Goal: Transaction & Acquisition: Purchase product/service

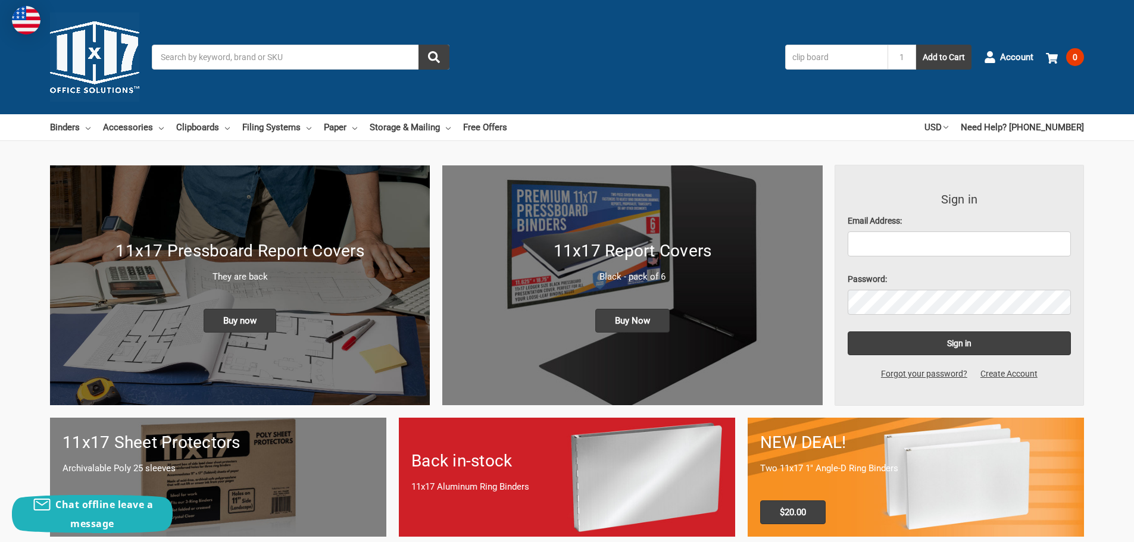
type input "clip board"
click at [916, 45] on button "Add to Cart" at bounding box center [943, 57] width 55 height 25
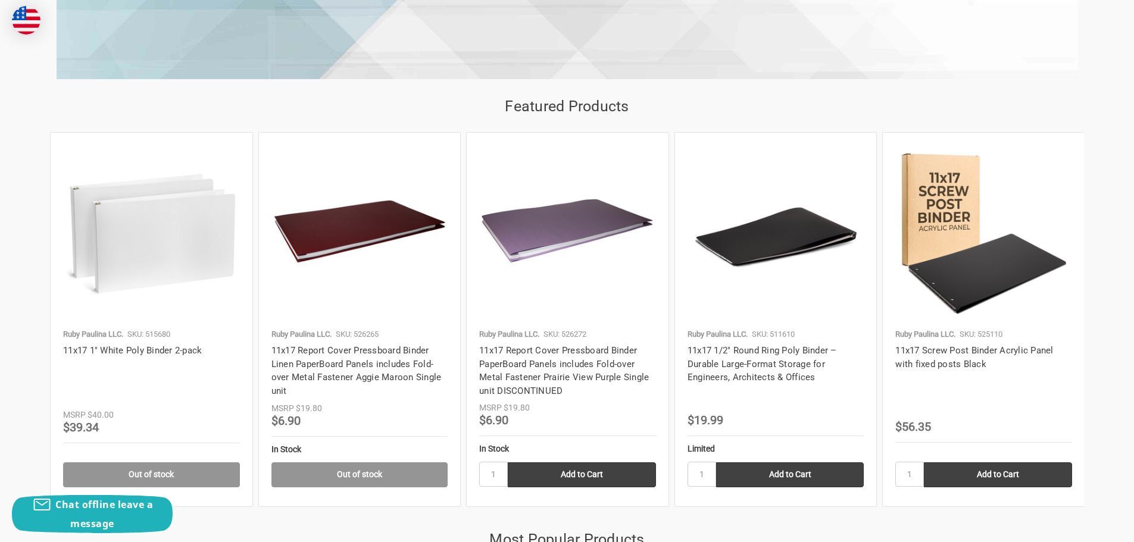
scroll to position [1369, 0]
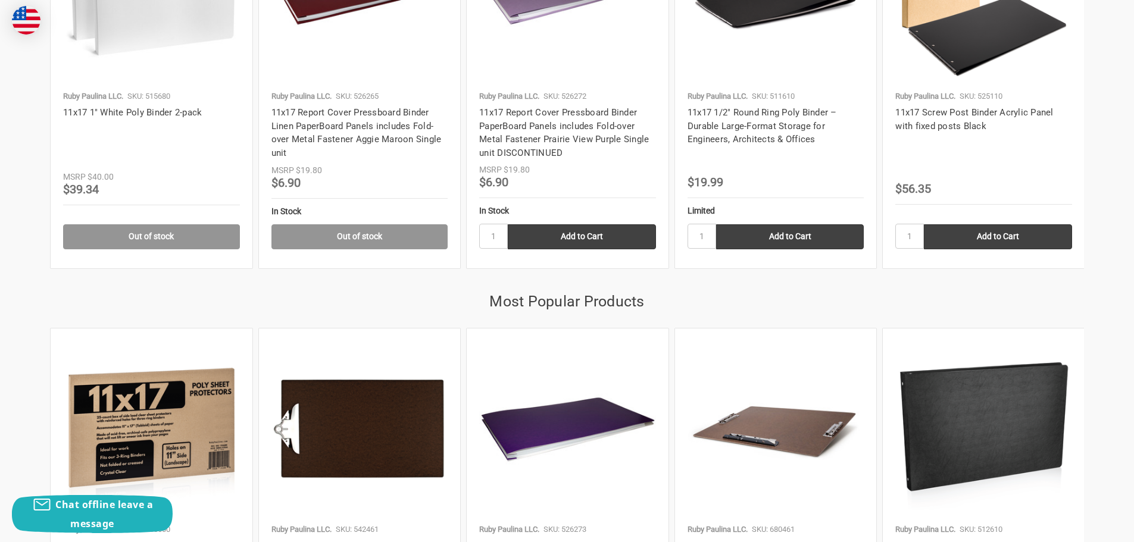
click at [815, 425] on img at bounding box center [775, 429] width 177 height 177
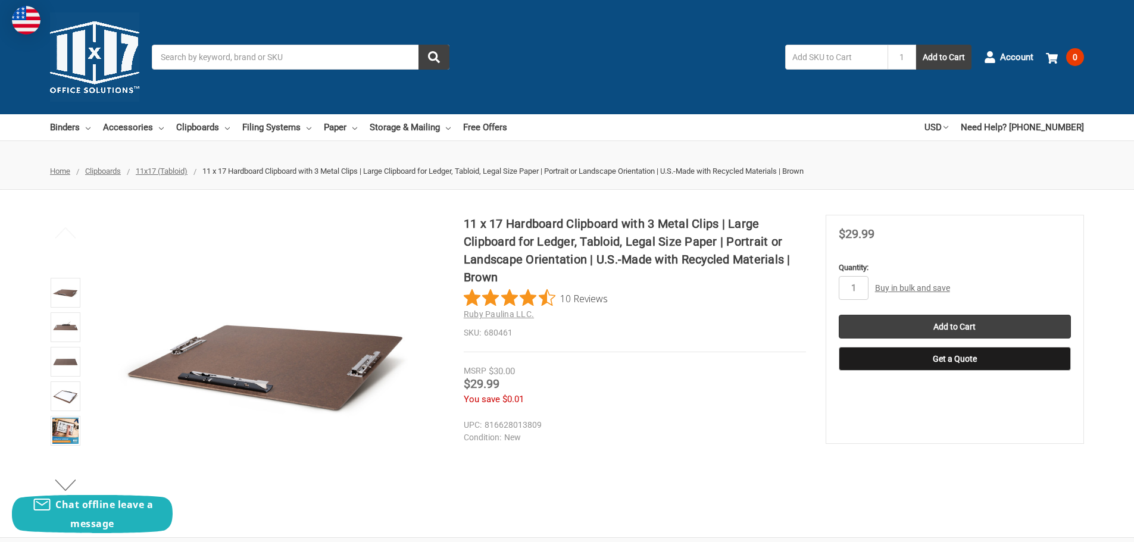
click at [792, 101] on div "Toggle menu Search 1 Add to Cart Account 0 Your Cart Your Cart Is Empty. Total …" at bounding box center [567, 57] width 1134 height 114
click at [857, 288] on input "1" at bounding box center [854, 288] width 30 height 24
type input "10"
click at [970, 326] on input "Add to Cart" at bounding box center [955, 327] width 232 height 24
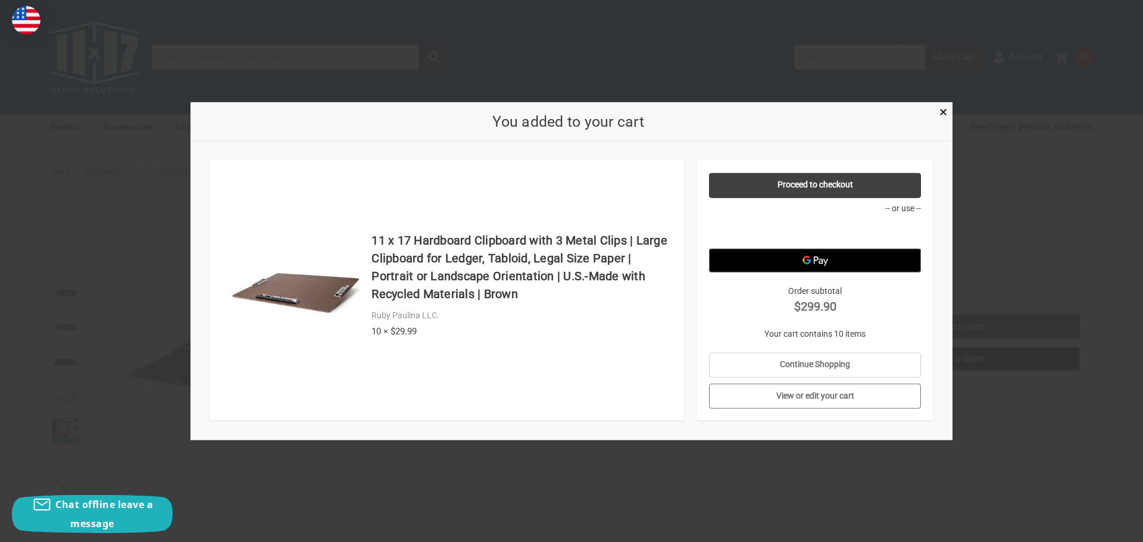
click at [812, 395] on link "View or edit your cart" at bounding box center [815, 396] width 212 height 25
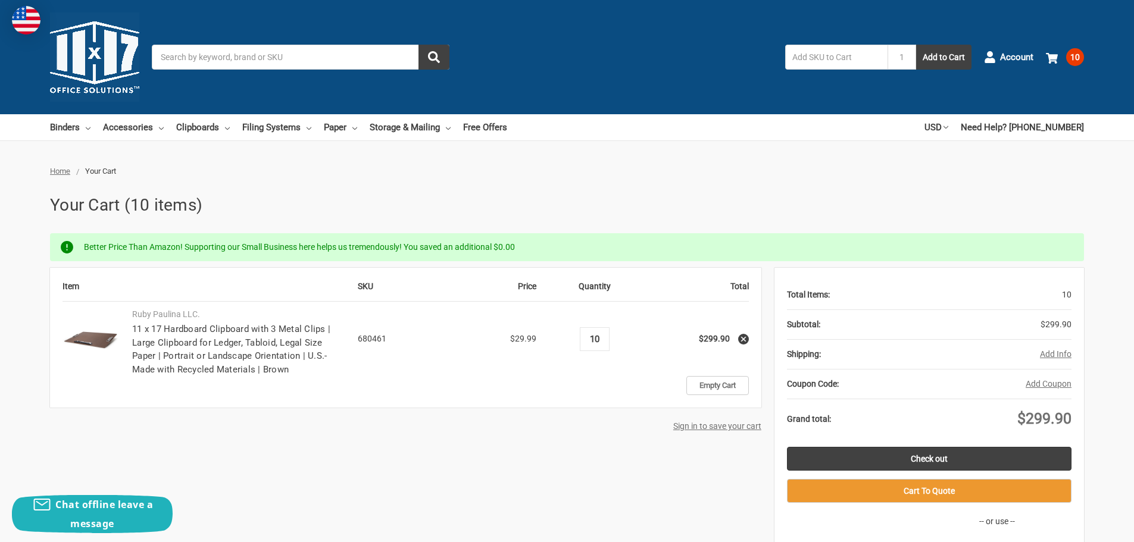
click at [600, 338] on input "10" at bounding box center [594, 339] width 21 height 11
type input "7"
click at [912, 459] on link "Check out" at bounding box center [929, 459] width 284 height 24
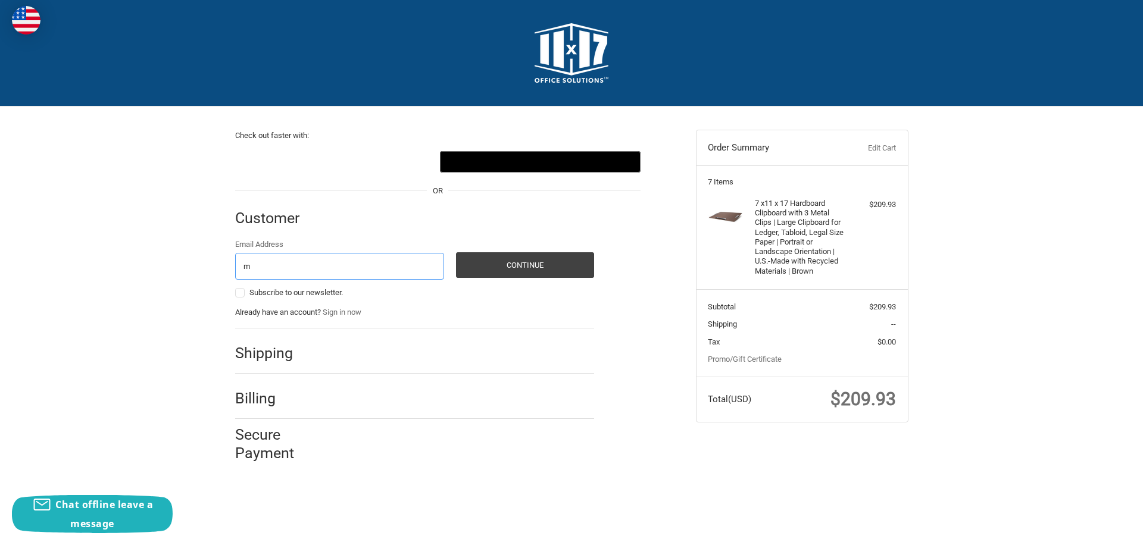
type input "[EMAIL_ADDRESS][DOMAIN_NAME]"
click at [516, 265] on button "Continue" at bounding box center [525, 265] width 138 height 26
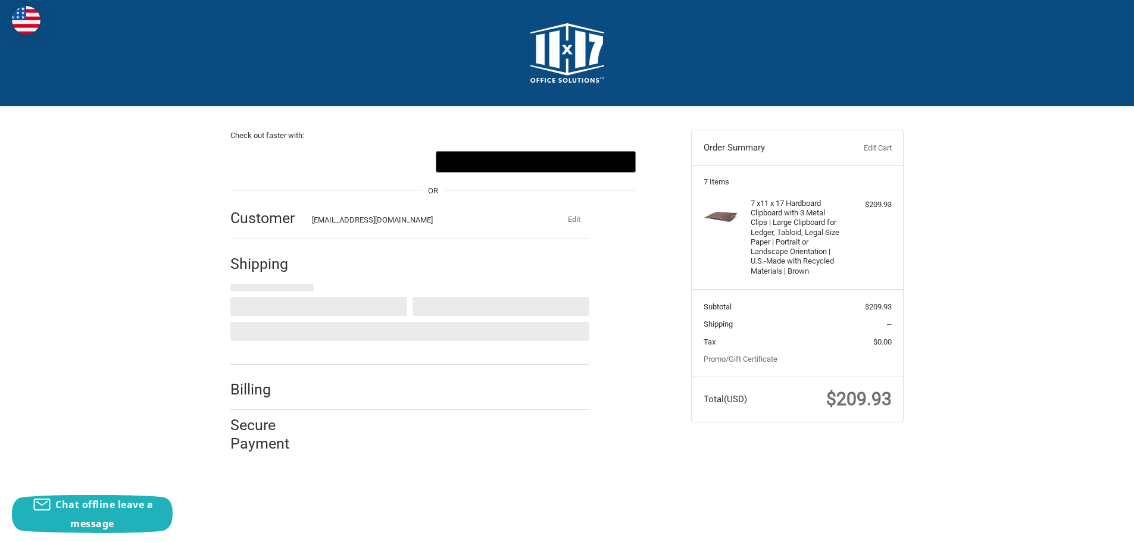
select select "US"
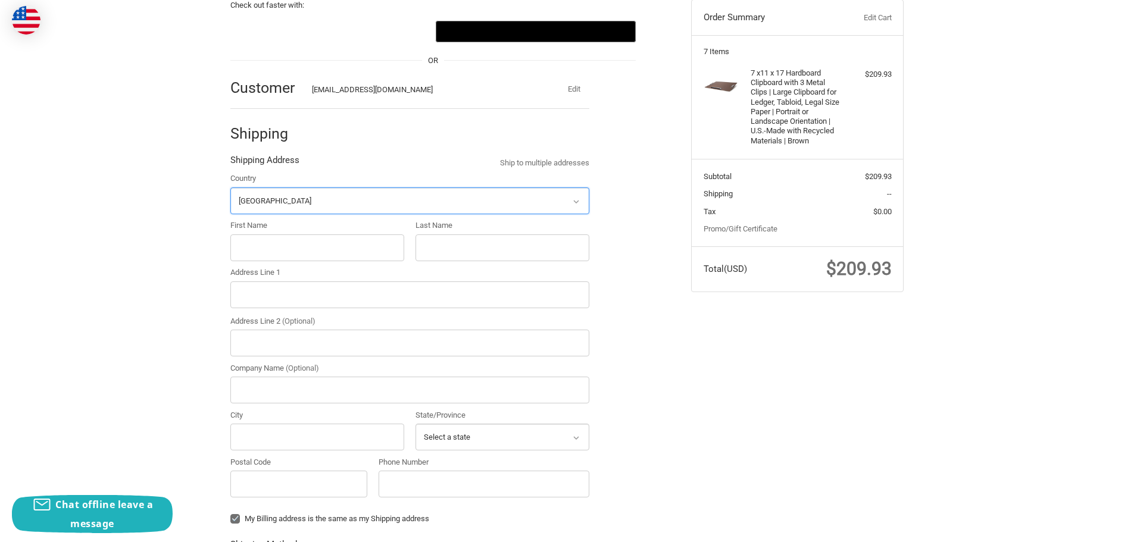
scroll to position [131, 0]
click at [262, 248] on input "First Name" at bounding box center [317, 247] width 174 height 27
type input "n"
type input "[PERSON_NAME]"
click at [439, 250] on input "Last Name" at bounding box center [502, 247] width 174 height 27
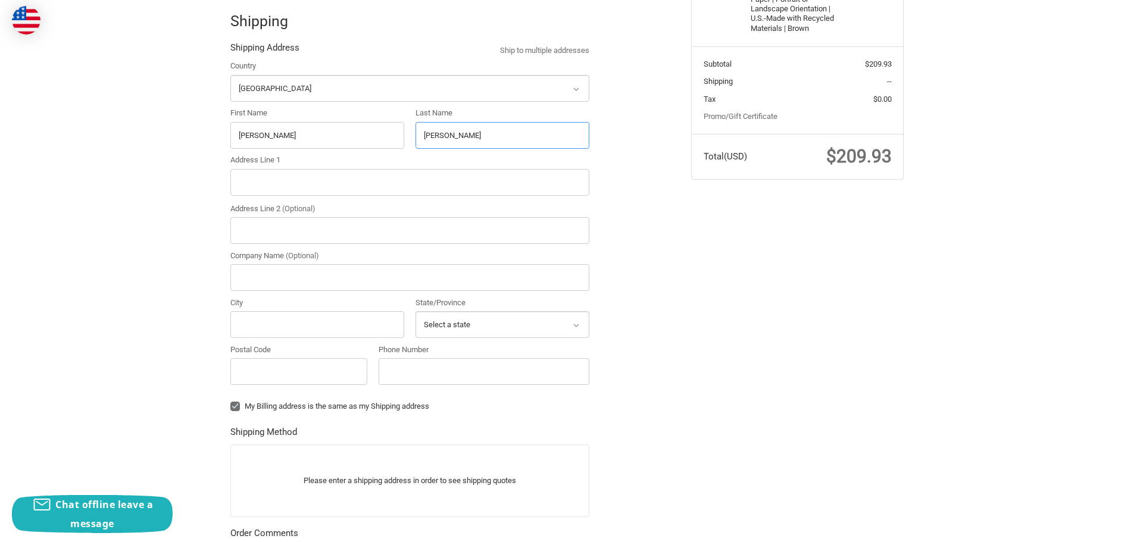
scroll to position [250, 0]
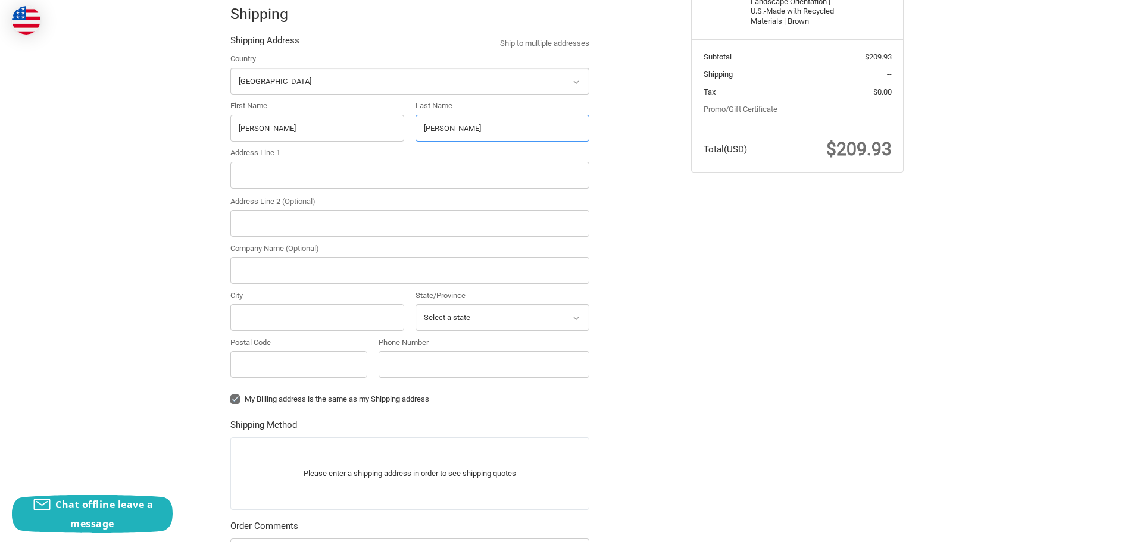
type input "[PERSON_NAME]"
click at [257, 173] on input "Address Line 1" at bounding box center [409, 175] width 359 height 27
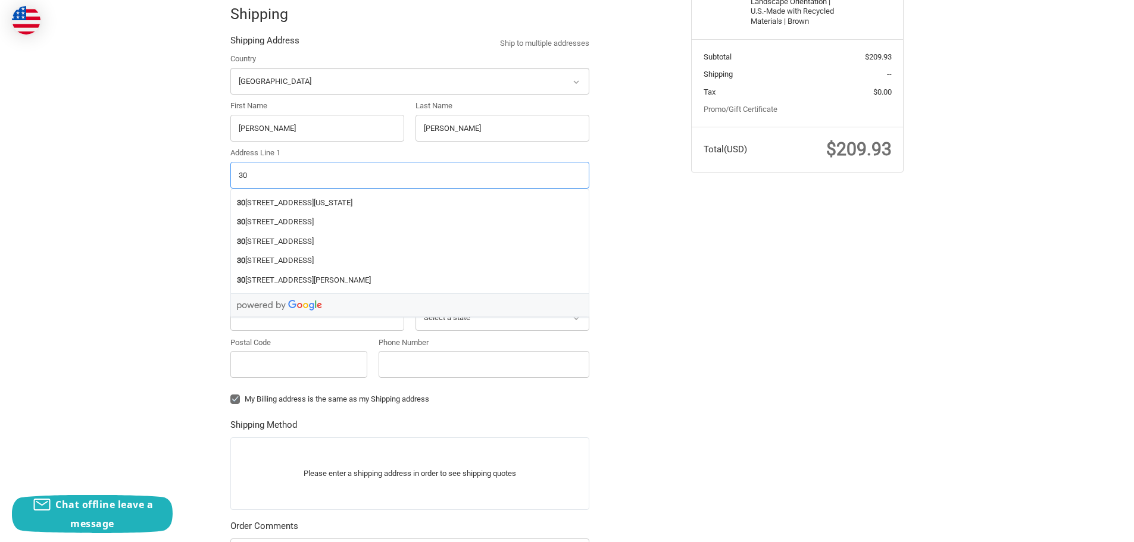
type input "3"
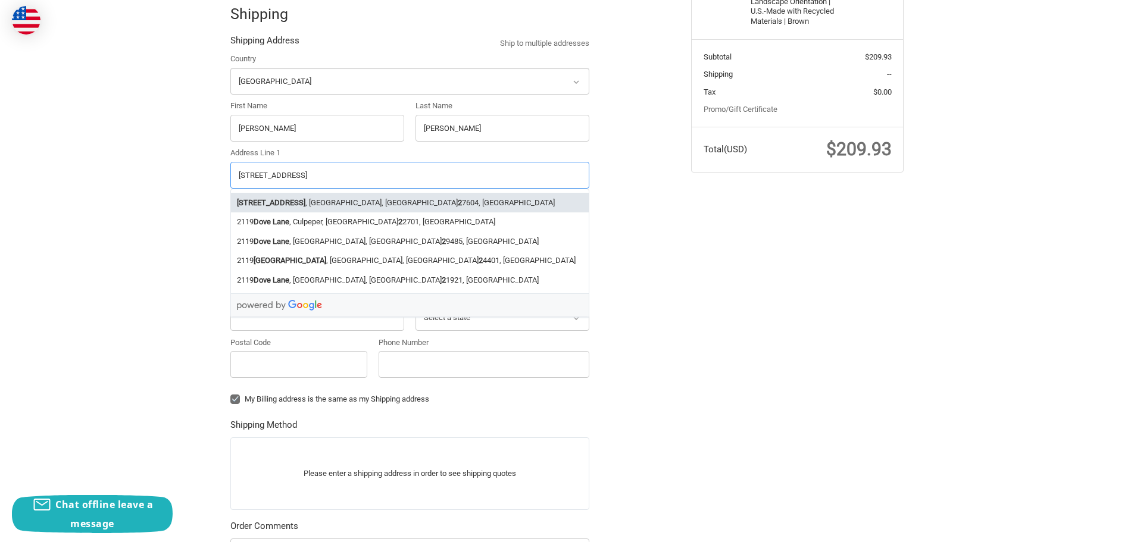
click at [336, 171] on input "[STREET_ADDRESS]" at bounding box center [409, 175] width 359 height 27
type input "[STREET_ADDRESS]"
click at [724, 284] on div "Check out faster with: @import url(//[DOMAIN_NAME][URL]) •••••• [GEOGRAPHIC_DAT…" at bounding box center [567, 290] width 714 height 867
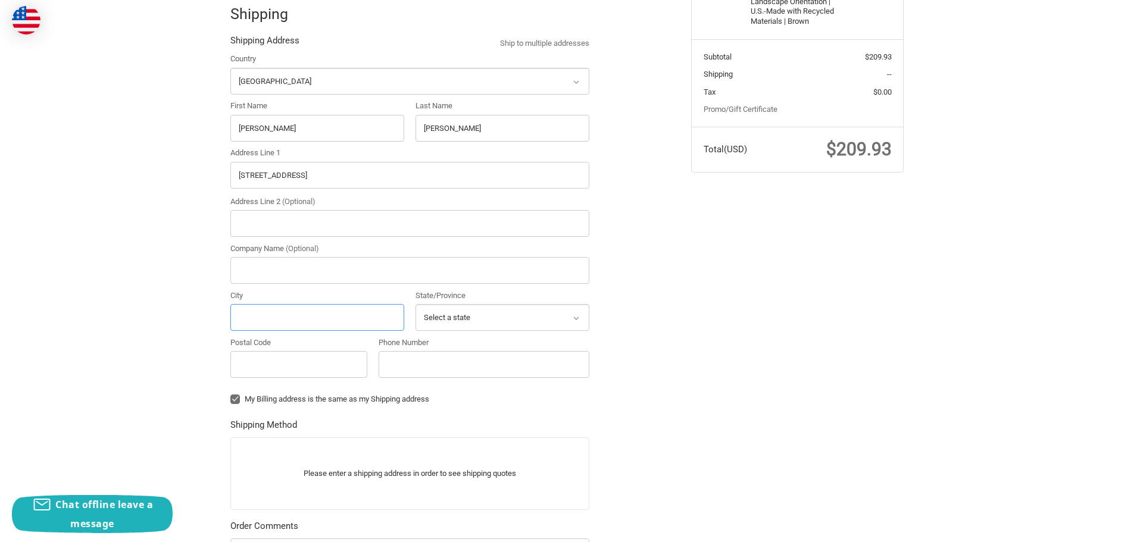
click at [271, 314] on input "City" at bounding box center [317, 317] width 174 height 27
type input "Portales"
click at [467, 326] on select "Select a state [US_STATE] [US_STATE] [US_STATE] [US_STATE] [US_STATE] Armed For…" at bounding box center [502, 317] width 174 height 27
select select "NM"
click at [415, 304] on select "Select a state [US_STATE] [US_STATE] [US_STATE] [US_STATE] [US_STATE] Armed For…" at bounding box center [502, 317] width 174 height 27
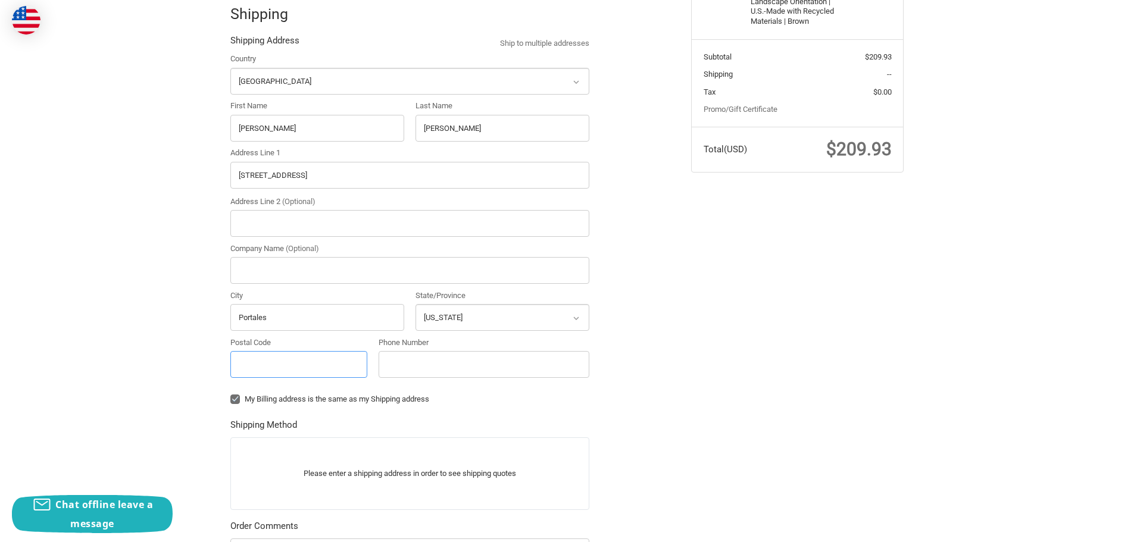
click at [314, 369] on input "Postal Code" at bounding box center [298, 364] width 137 height 27
type input "88130"
click at [446, 362] on input "Phone Number" at bounding box center [484, 364] width 211 height 27
type input "9797090172"
type input "K&K INC"
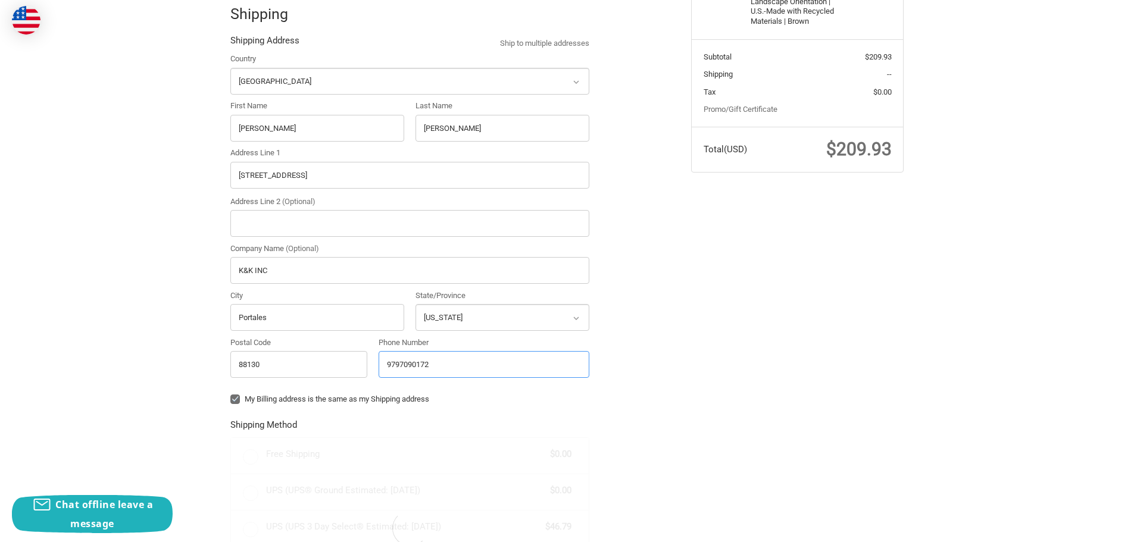
radio input "true"
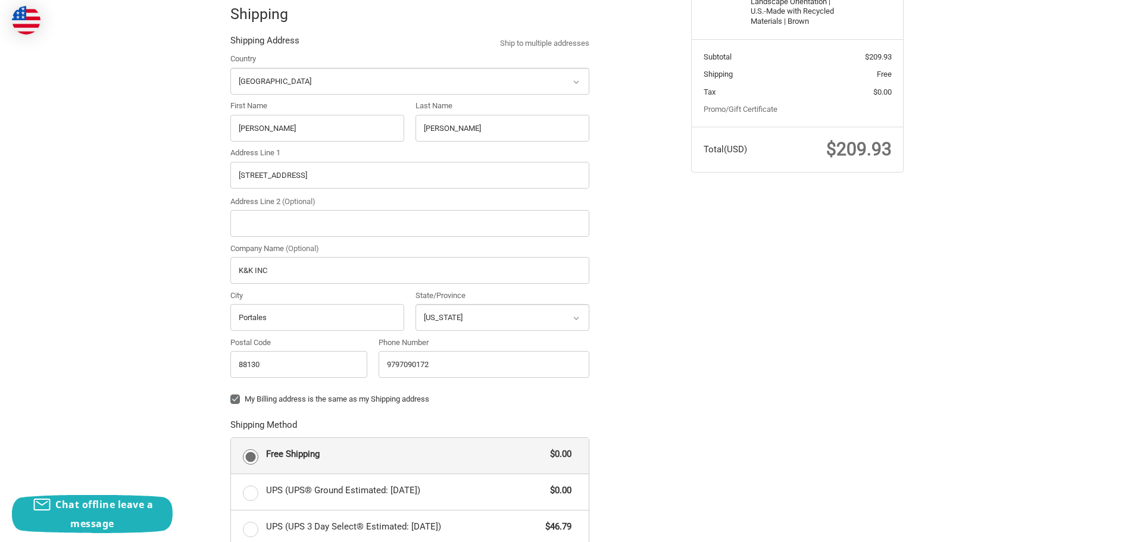
click at [708, 431] on div "Check out faster with: @import url(//[DOMAIN_NAME][URL]) •••••• [GEOGRAPHIC_DAT…" at bounding box center [567, 345] width 714 height 977
click at [428, 465] on label "Free Shipping $0.00" at bounding box center [410, 456] width 358 height 36
click at [232, 439] on input "Free Shipping $0.00" at bounding box center [231, 438] width 1 height 1
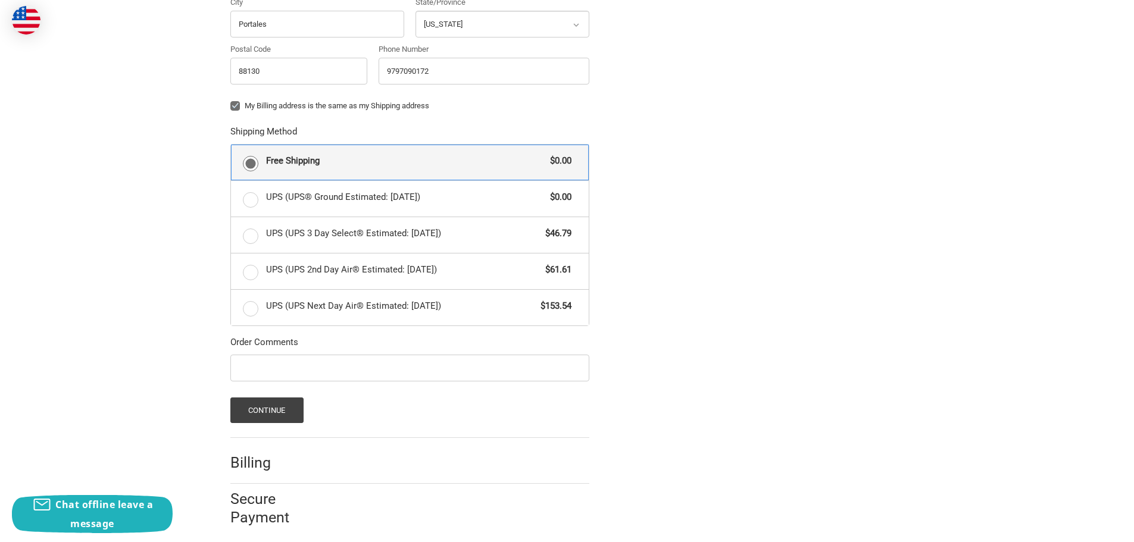
scroll to position [553, 0]
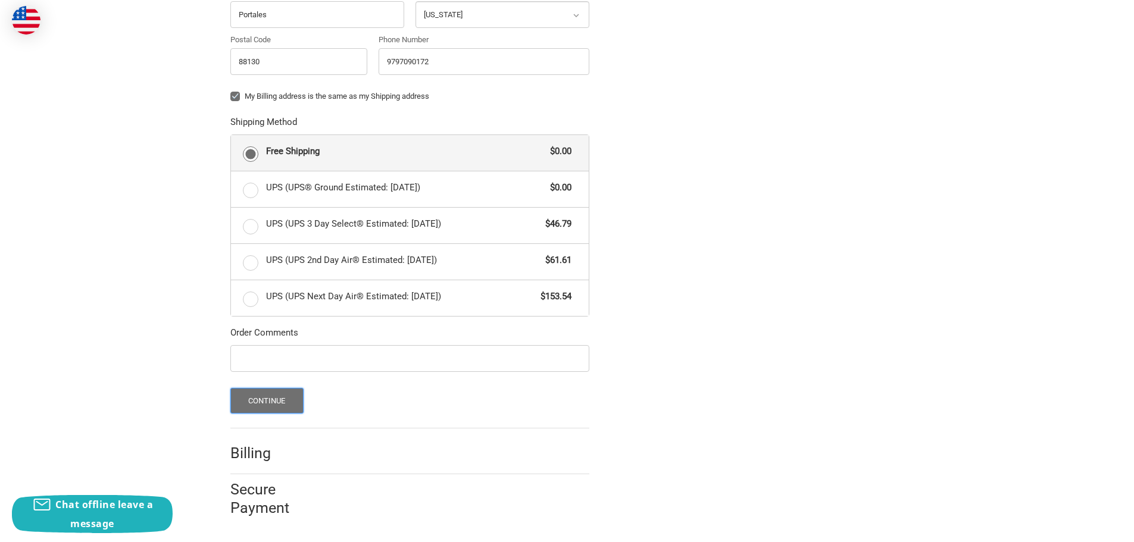
click at [287, 403] on button "Continue" at bounding box center [266, 401] width 73 height 26
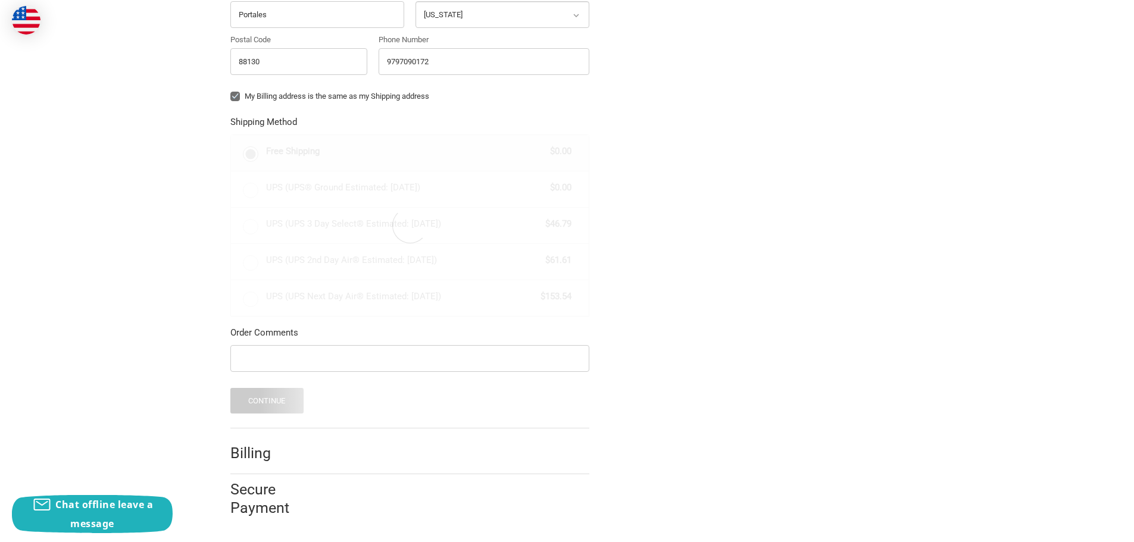
scroll to position [0, 0]
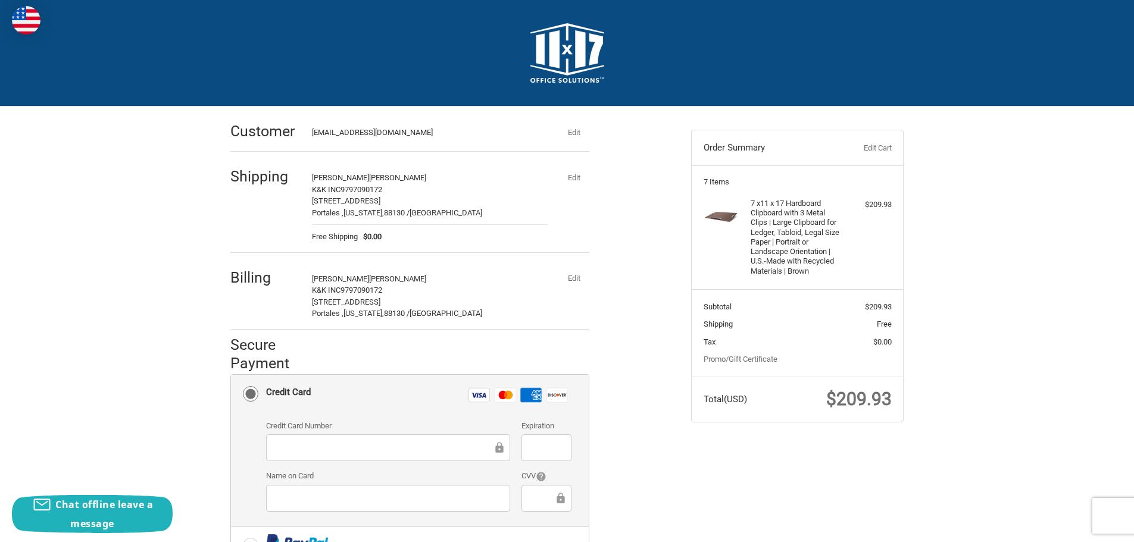
click at [370, 299] on span "[STREET_ADDRESS]" at bounding box center [346, 302] width 68 height 9
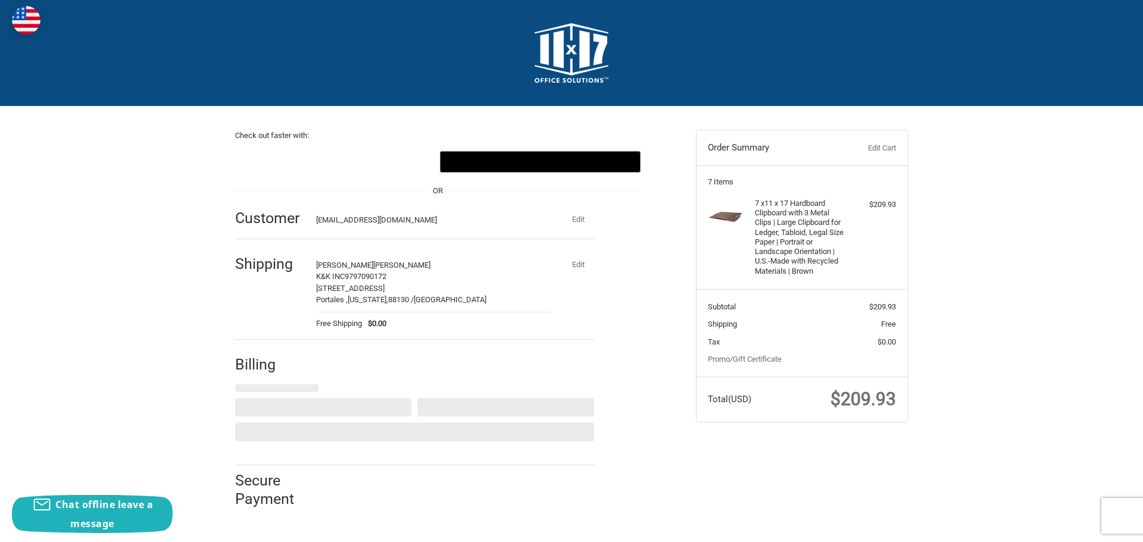
select select "US"
select select "NM"
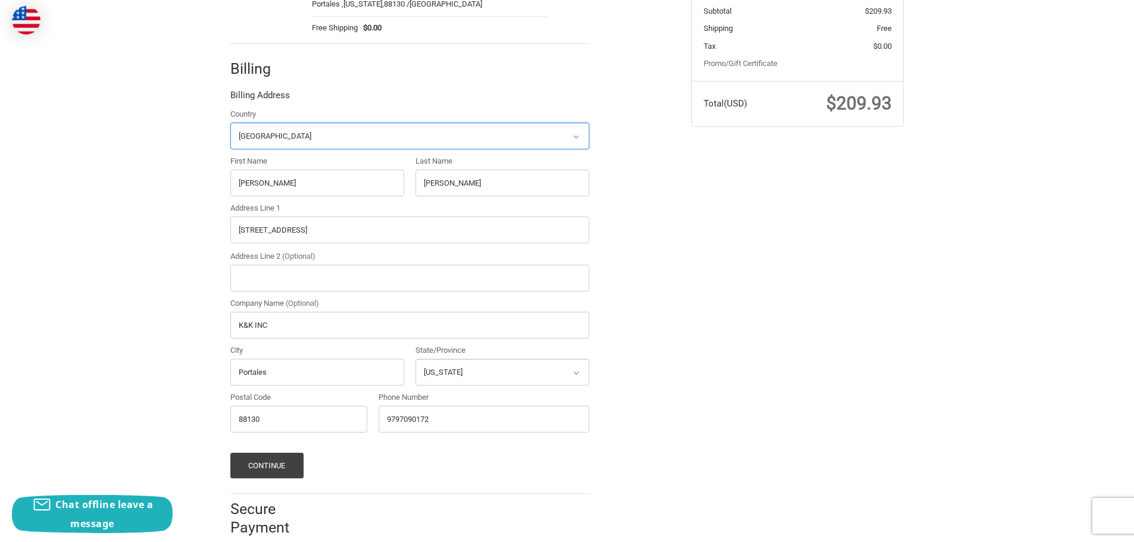
scroll to position [315, 0]
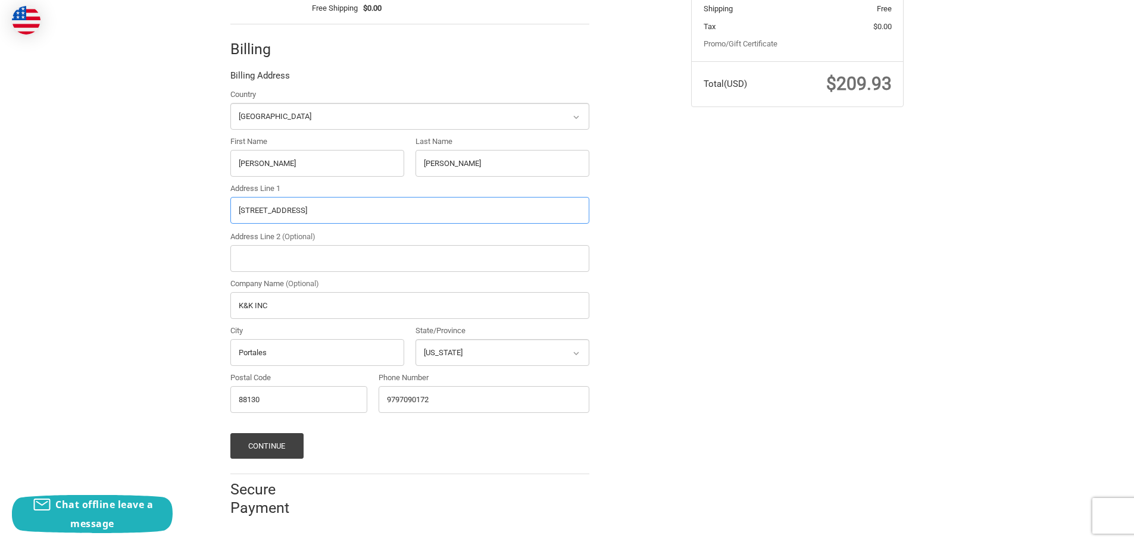
drag, startPoint x: 312, startPoint y: 211, endPoint x: 232, endPoint y: 208, distance: 80.4
click at [232, 208] on input "[STREET_ADDRESS]" at bounding box center [409, 210] width 359 height 27
drag, startPoint x: 274, startPoint y: 354, endPoint x: 230, endPoint y: 354, distance: 44.0
click at [230, 354] on div "City Portales" at bounding box center [316, 345] width 185 height 41
drag, startPoint x: 264, startPoint y: 355, endPoint x: 223, endPoint y: 357, distance: 40.5
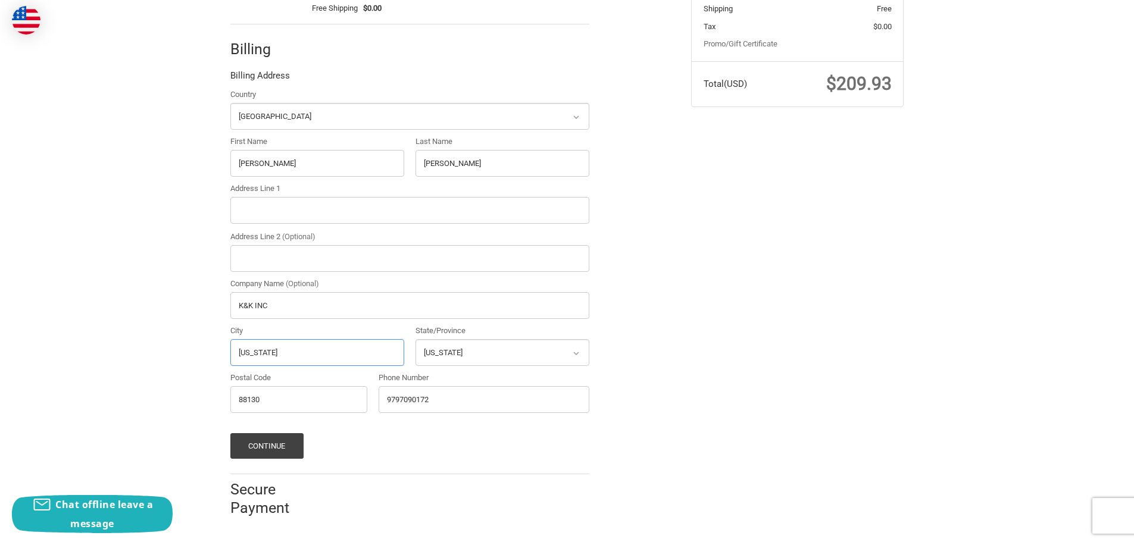
click at [223, 357] on div "Check out faster with: @import url(//[DOMAIN_NAME][URL]) •••••• [GEOGRAPHIC_DAT…" at bounding box center [451, 155] width 461 height 728
type input "White Deer"
select select "TX"
drag, startPoint x: 289, startPoint y: 402, endPoint x: 224, endPoint y: 402, distance: 65.5
click at [224, 402] on div "Check out faster with: @import url(//[DOMAIN_NAME][URL]) •••••• [GEOGRAPHIC_DAT…" at bounding box center [451, 155] width 461 height 728
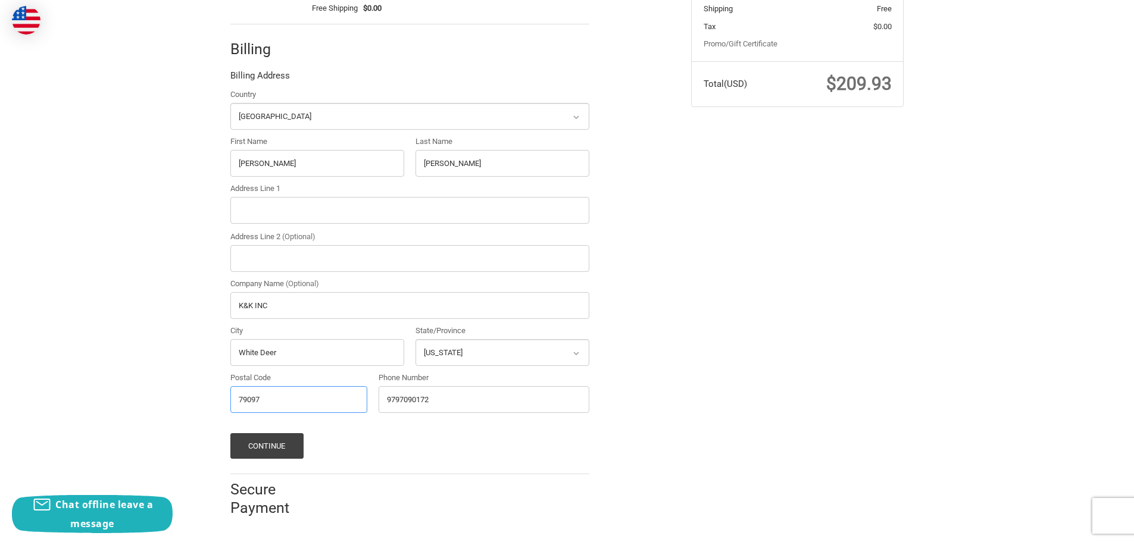
type input "79097"
click at [262, 210] on input "Address Line 1" at bounding box center [409, 210] width 359 height 27
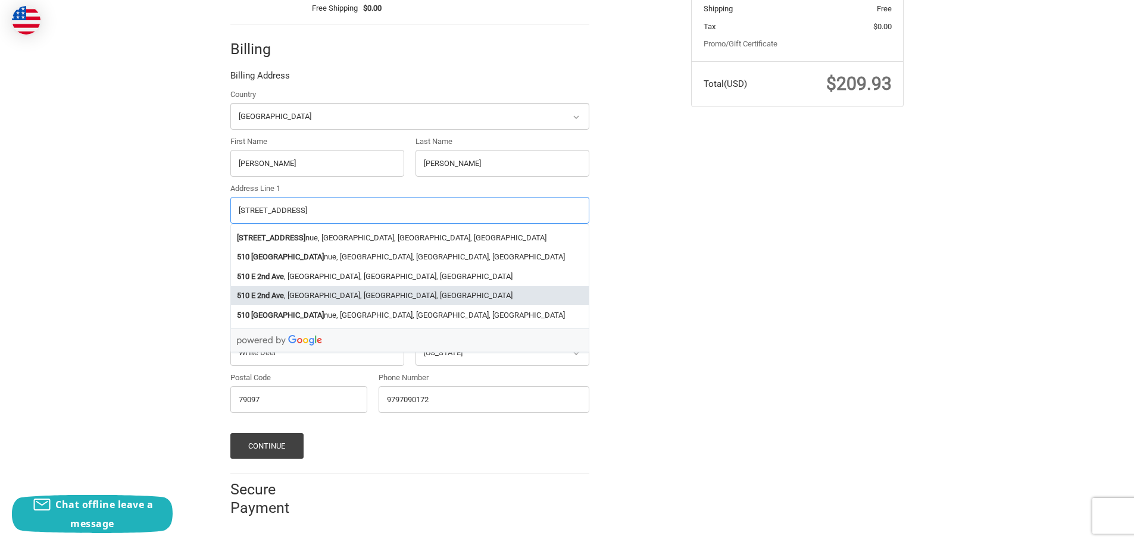
click at [337, 291] on li "[STREET_ADDRESS]" at bounding box center [410, 296] width 358 height 20
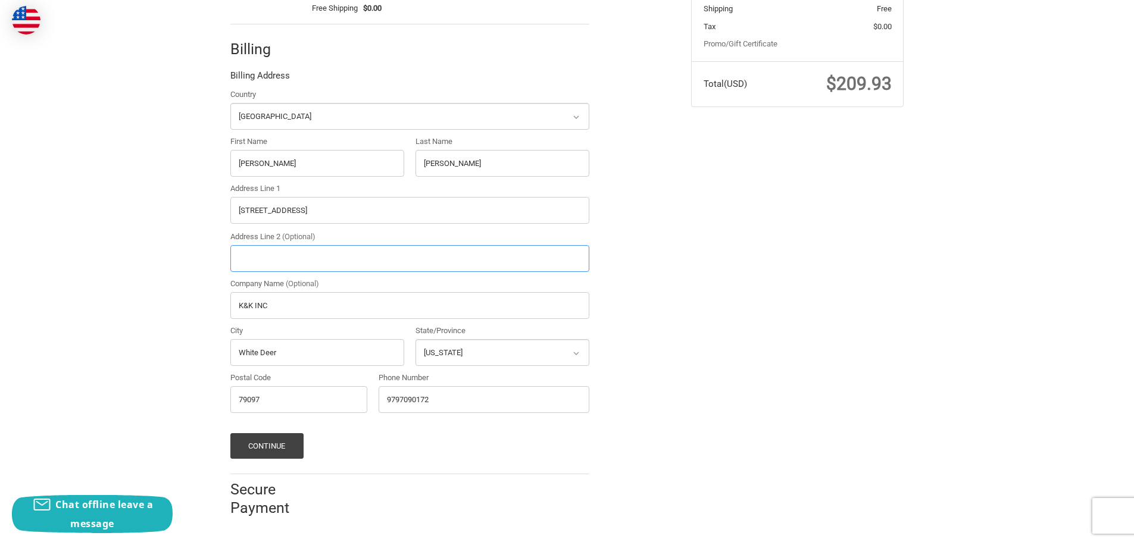
type input "[STREET_ADDRESS]"
click at [733, 343] on div "Check out faster with: @import url(//[DOMAIN_NAME][URL]) •••••• [GEOGRAPHIC_DAT…" at bounding box center [567, 160] width 714 height 739
click at [740, 375] on div "Check out faster with: @import url(//[DOMAIN_NAME][URL]) •••••• [GEOGRAPHIC_DAT…" at bounding box center [567, 160] width 714 height 739
click at [743, 334] on div "Check out faster with: @import url(//[DOMAIN_NAME][URL]) •••••• [GEOGRAPHIC_DAT…" at bounding box center [567, 160] width 714 height 739
click at [752, 262] on div "Check out faster with: @import url(//[DOMAIN_NAME][URL]) •••••• [GEOGRAPHIC_DAT…" at bounding box center [567, 160] width 714 height 739
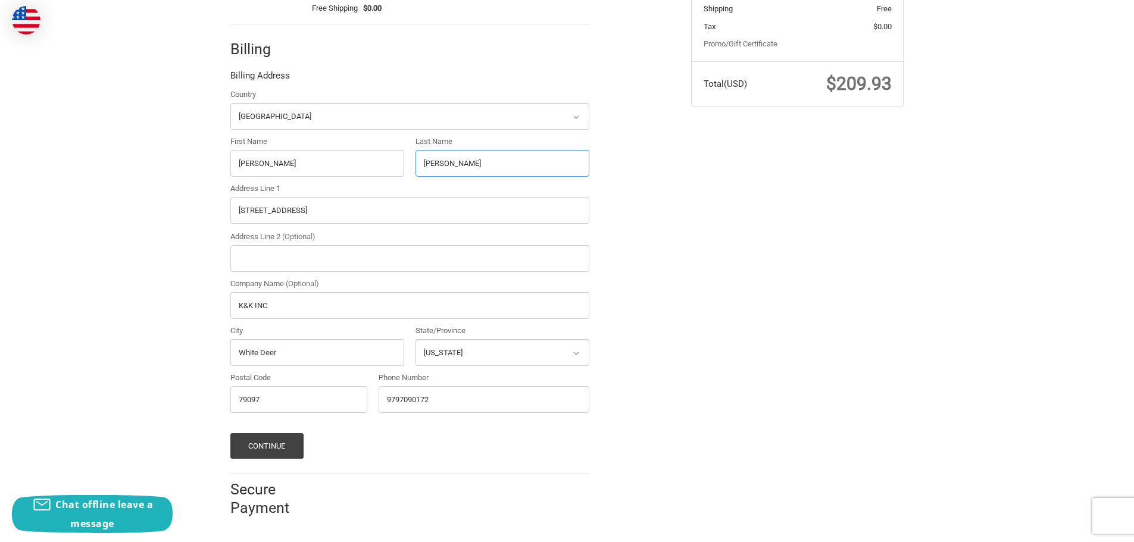
click at [464, 166] on input "[PERSON_NAME]" at bounding box center [502, 163] width 174 height 27
drag, startPoint x: 464, startPoint y: 166, endPoint x: 418, endPoint y: 163, distance: 45.9
click at [418, 163] on input "[PERSON_NAME]" at bounding box center [502, 163] width 174 height 27
type input "[PERSON_NAME]"
click at [733, 316] on div "Check out faster with: @import url(//[DOMAIN_NAME][URL]) •••••• [GEOGRAPHIC_DAT…" at bounding box center [567, 160] width 714 height 739
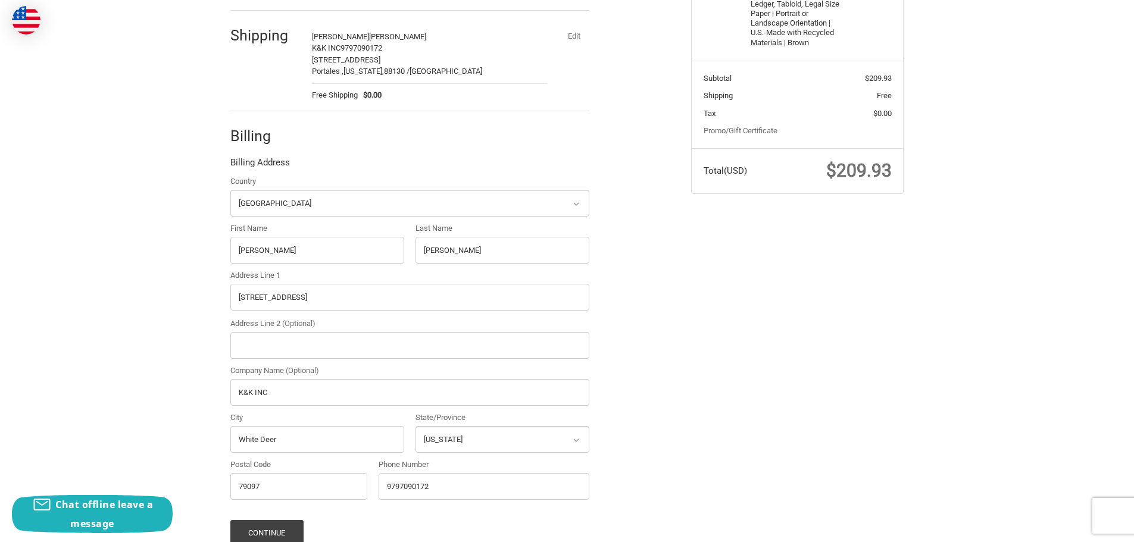
scroll to position [0, 0]
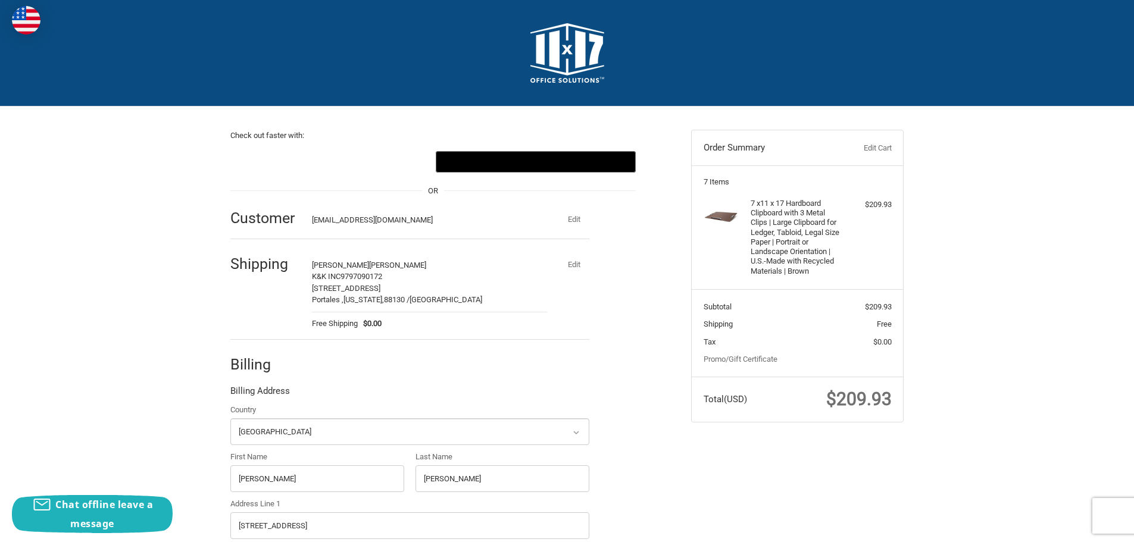
click at [571, 264] on button "Edit" at bounding box center [573, 265] width 31 height 17
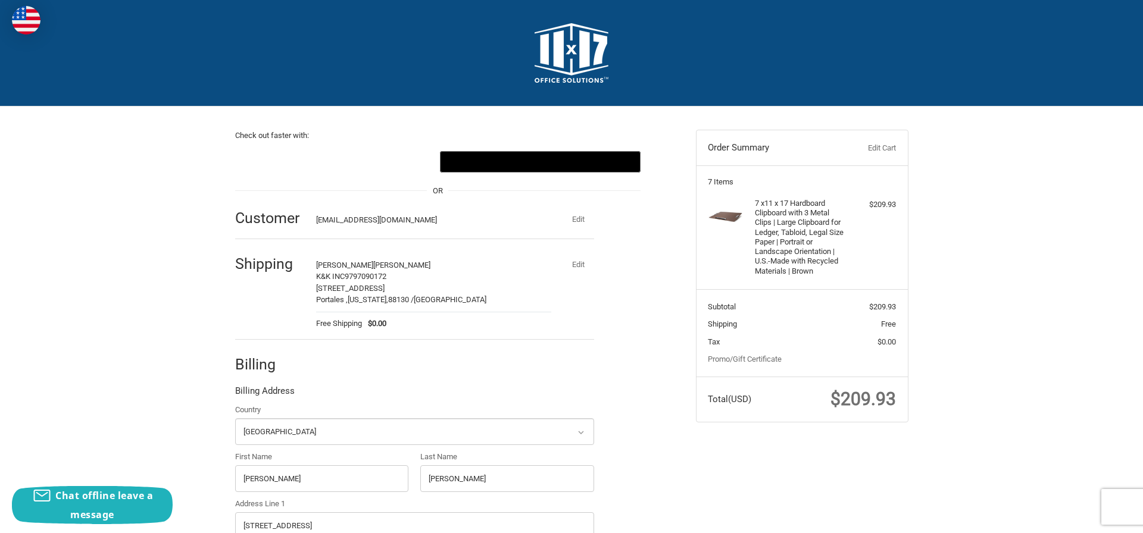
select select "US"
select select "NM"
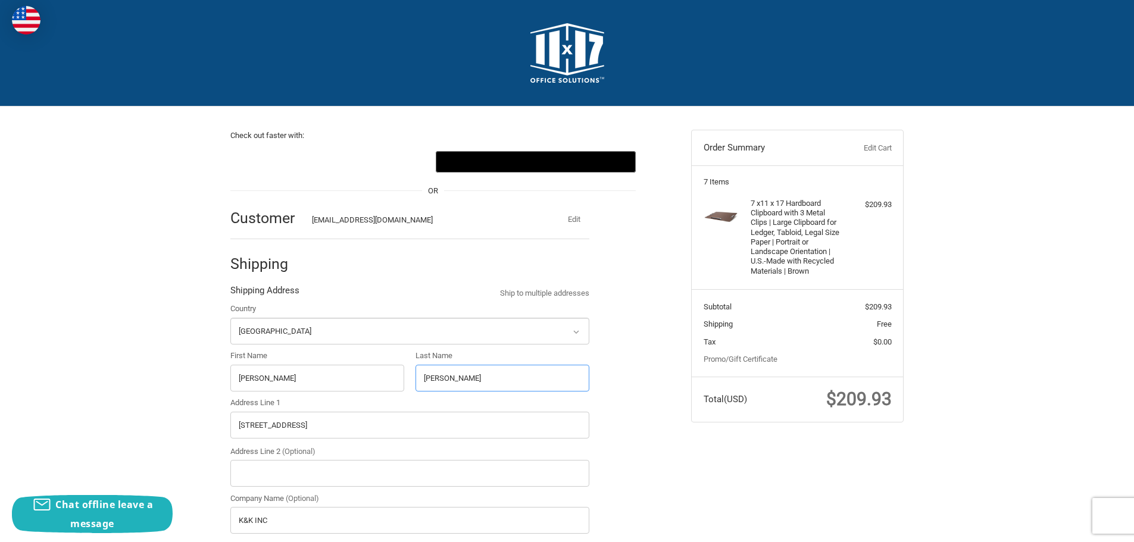
drag, startPoint x: 459, startPoint y: 382, endPoint x: 412, endPoint y: 374, distance: 47.7
click at [412, 374] on div "Last Name [PERSON_NAME]" at bounding box center [502, 370] width 185 height 41
click at [487, 379] on input "[PERSON_NAME]" at bounding box center [502, 378] width 174 height 27
type input "[PERSON_NAME]"
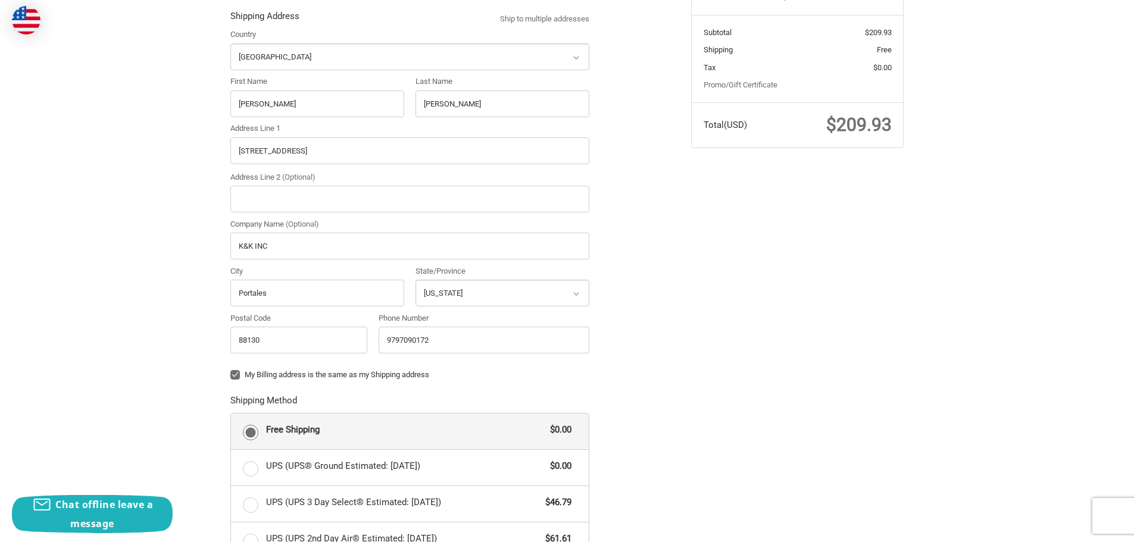
scroll to position [584, 0]
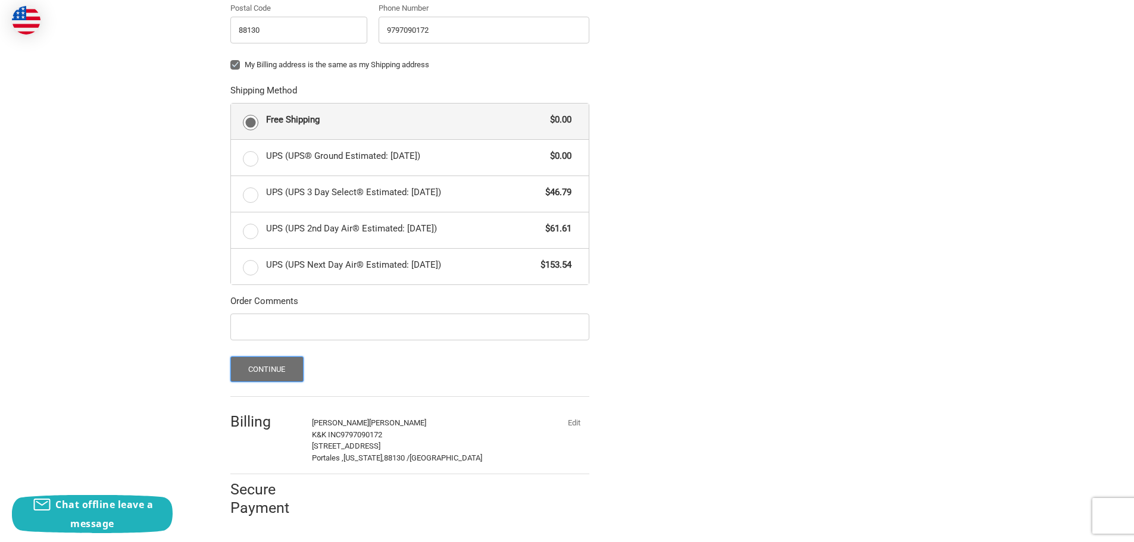
click at [289, 371] on button "Continue" at bounding box center [266, 370] width 73 height 26
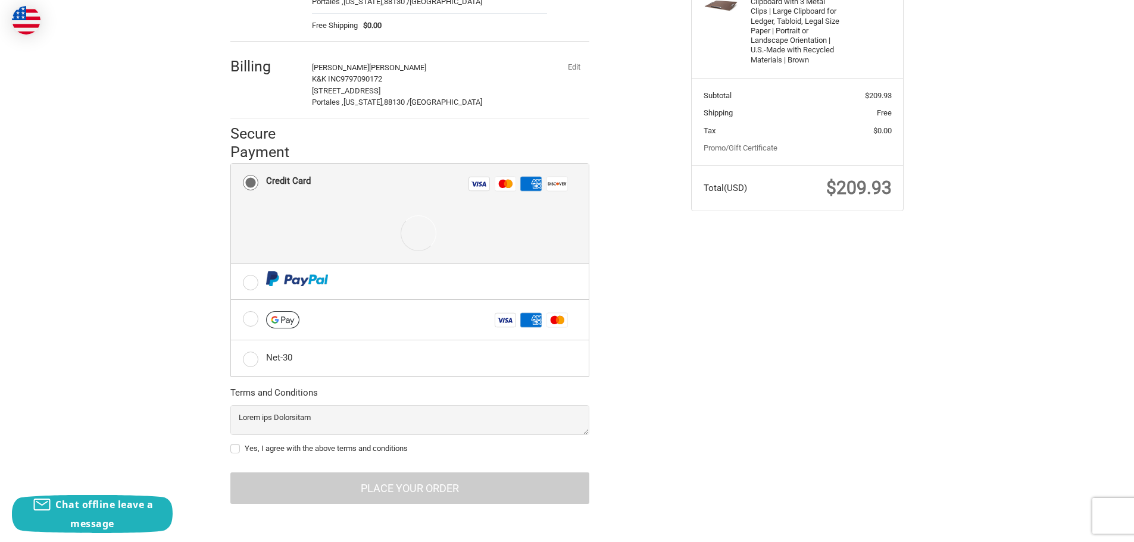
scroll to position [212, 0]
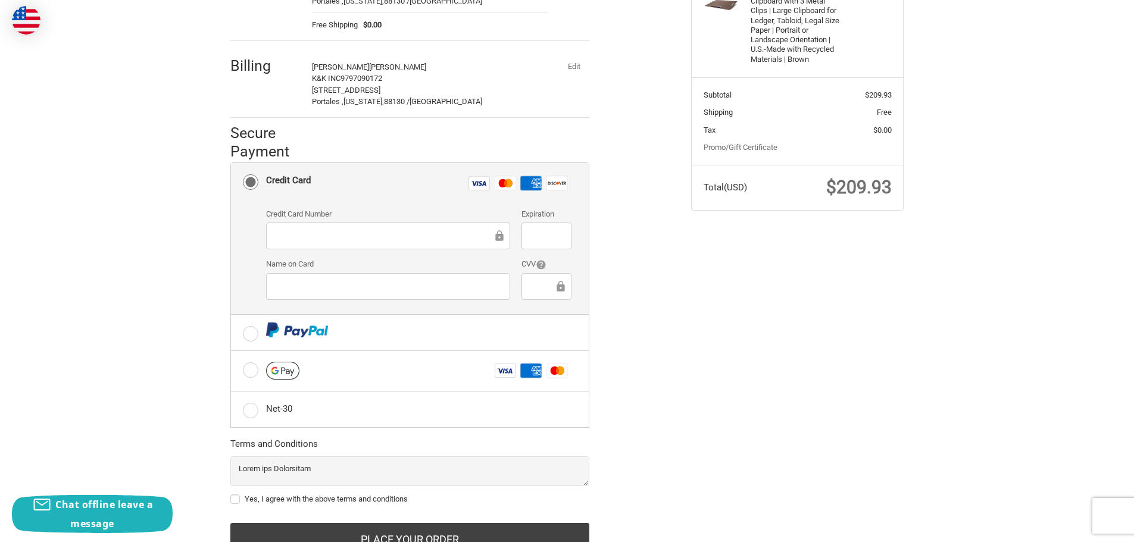
click at [574, 63] on button "Edit" at bounding box center [573, 66] width 31 height 17
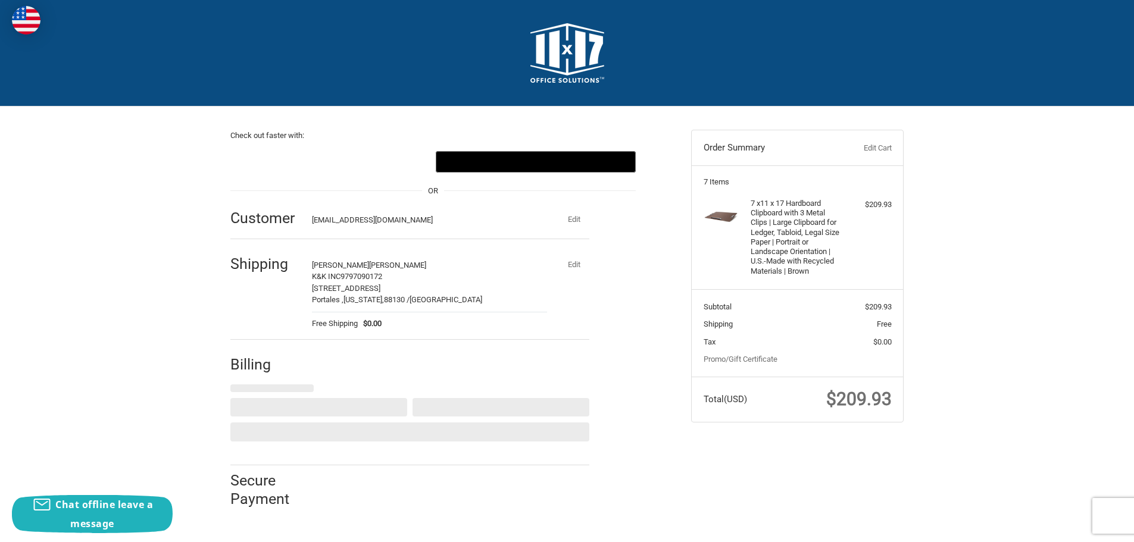
select select "US"
select select "NM"
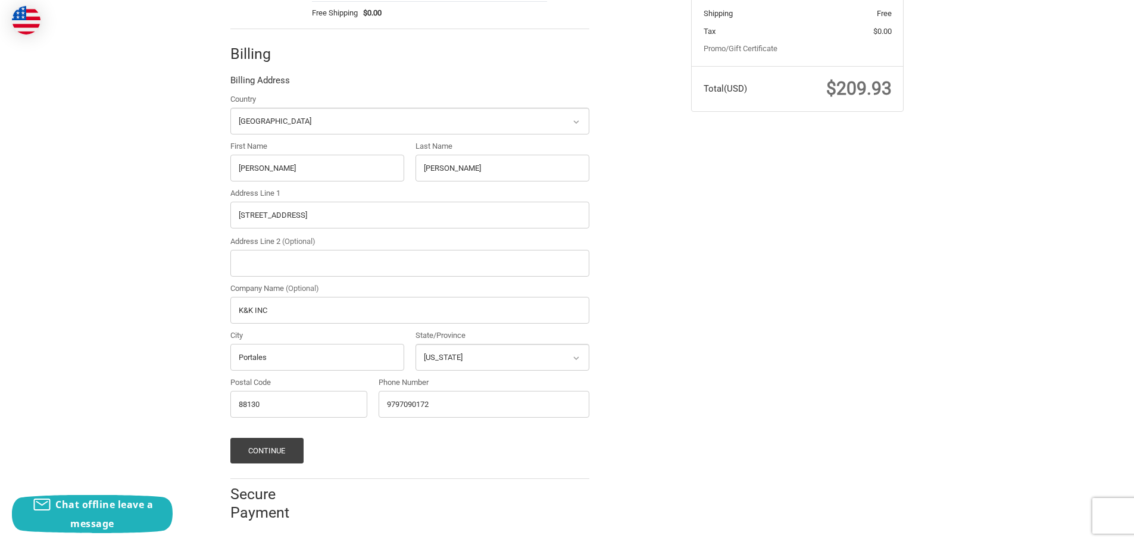
scroll to position [315, 0]
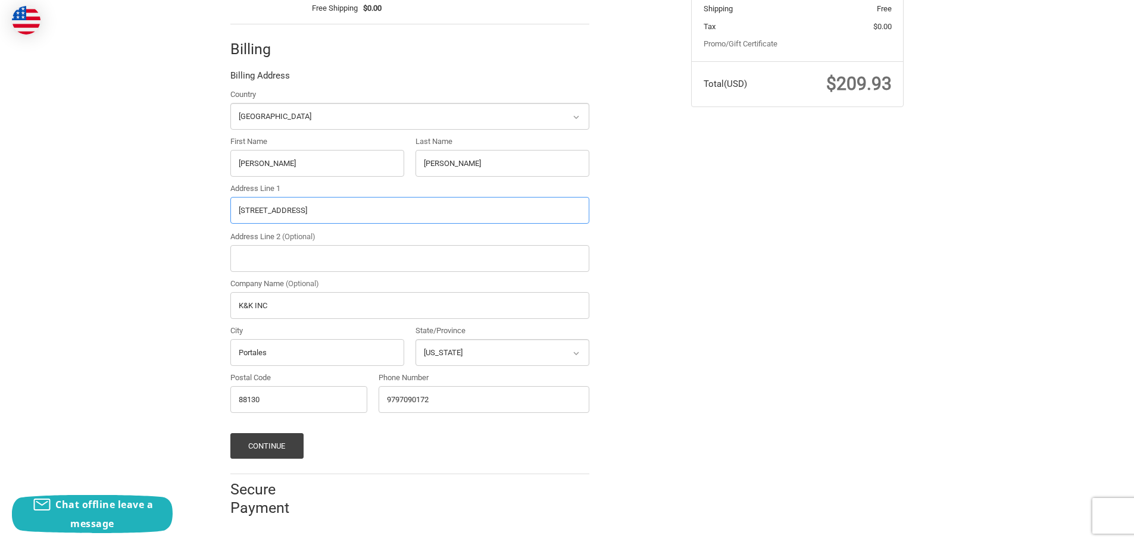
drag, startPoint x: 307, startPoint y: 210, endPoint x: 216, endPoint y: 205, distance: 90.6
click at [216, 205] on div "Check out faster with: @import url(//[DOMAIN_NAME][URL]) •••••• OR Customer [EM…" at bounding box center [567, 160] width 714 height 739
drag, startPoint x: 268, startPoint y: 354, endPoint x: 229, endPoint y: 355, distance: 39.3
click at [229, 355] on div "City Portales" at bounding box center [316, 345] width 185 height 41
click at [577, 353] on icon at bounding box center [576, 353] width 11 height 11
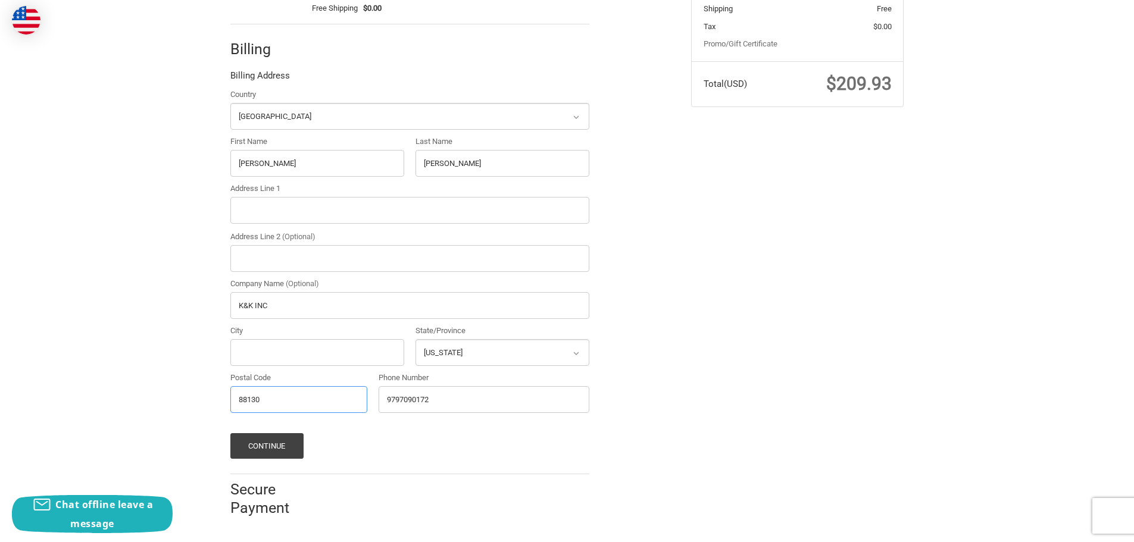
drag, startPoint x: 271, startPoint y: 398, endPoint x: 224, endPoint y: 398, distance: 47.0
click at [224, 398] on div "Check out faster with: @import url(//[DOMAIN_NAME][URL]) •••••• OR Customer [EM…" at bounding box center [451, 155] width 461 height 728
click at [239, 206] on input "Address Line 1" at bounding box center [409, 210] width 359 height 27
type input "[STREET_ADDRESS]"
select select "TX"
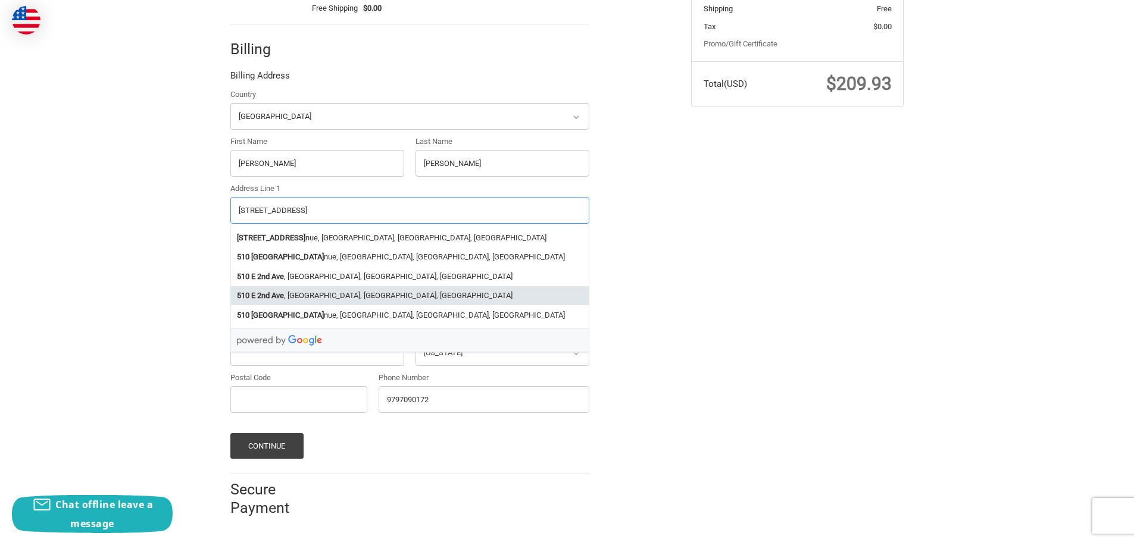
click at [320, 290] on li "[STREET_ADDRESS]" at bounding box center [410, 296] width 358 height 20
type input "[STREET_ADDRESS]"
type input "White Deer"
type input "79097"
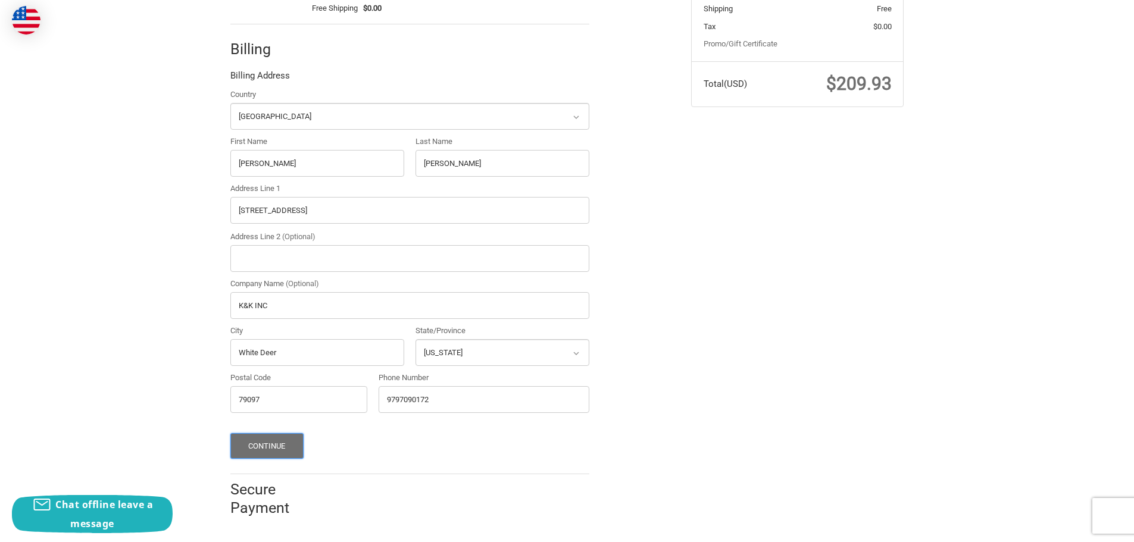
click at [252, 442] on button "Continue" at bounding box center [266, 446] width 73 height 26
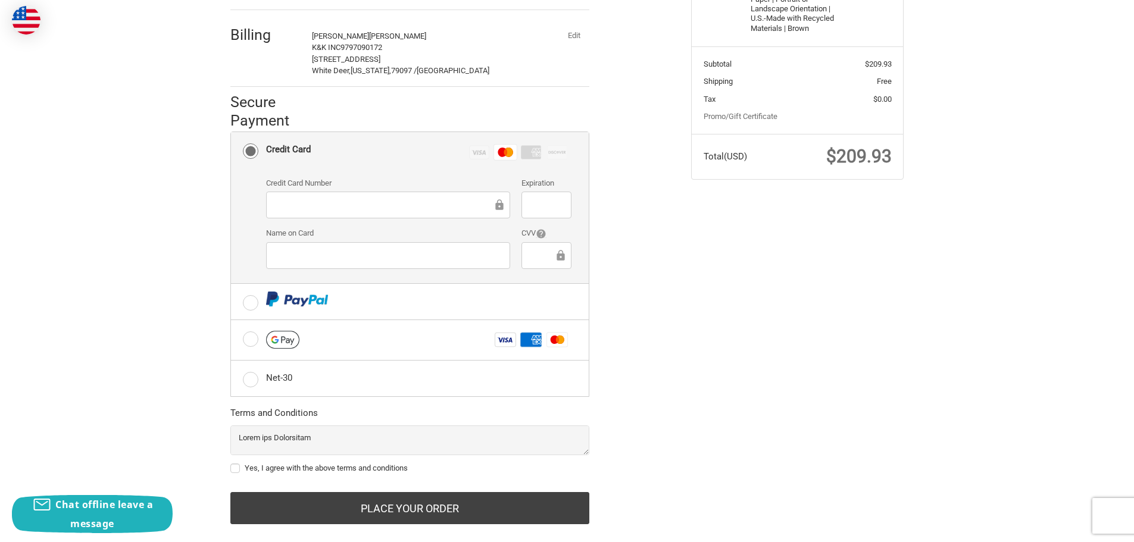
scroll to position [264, 0]
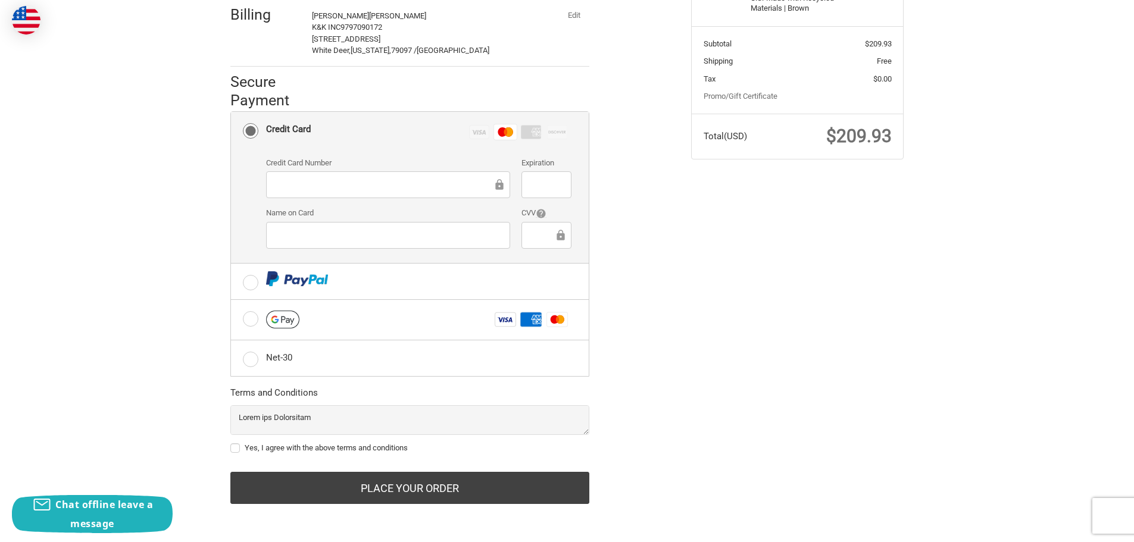
click at [236, 447] on label "Yes, I agree with the above terms and conditions" at bounding box center [409, 448] width 359 height 10
click at [231, 443] on input "Yes, I agree with the above terms and conditions" at bounding box center [230, 442] width 1 height 1
checkbox input "true"
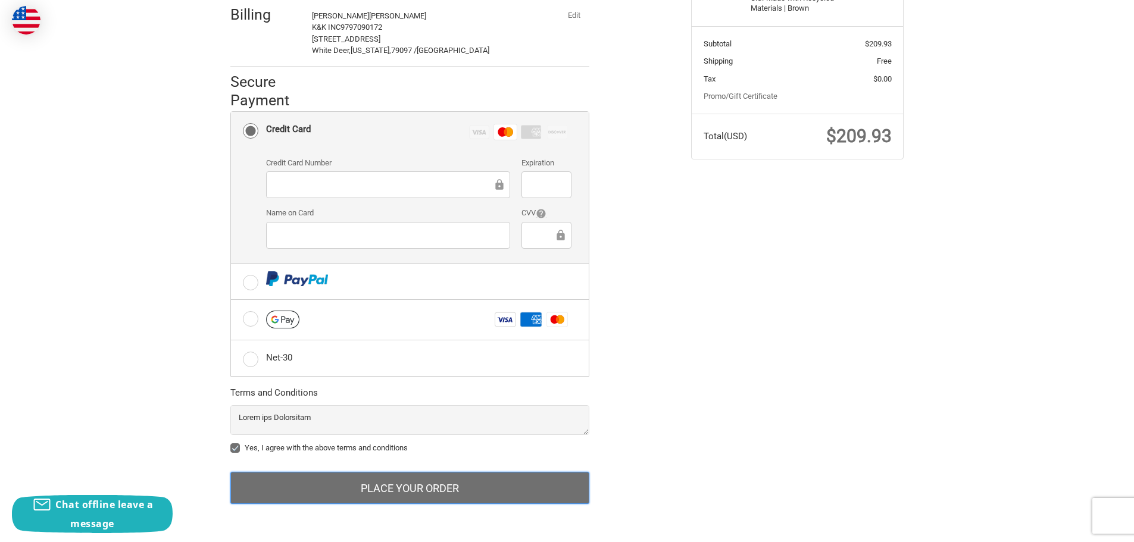
click at [387, 488] on button "Place Your Order" at bounding box center [409, 488] width 359 height 32
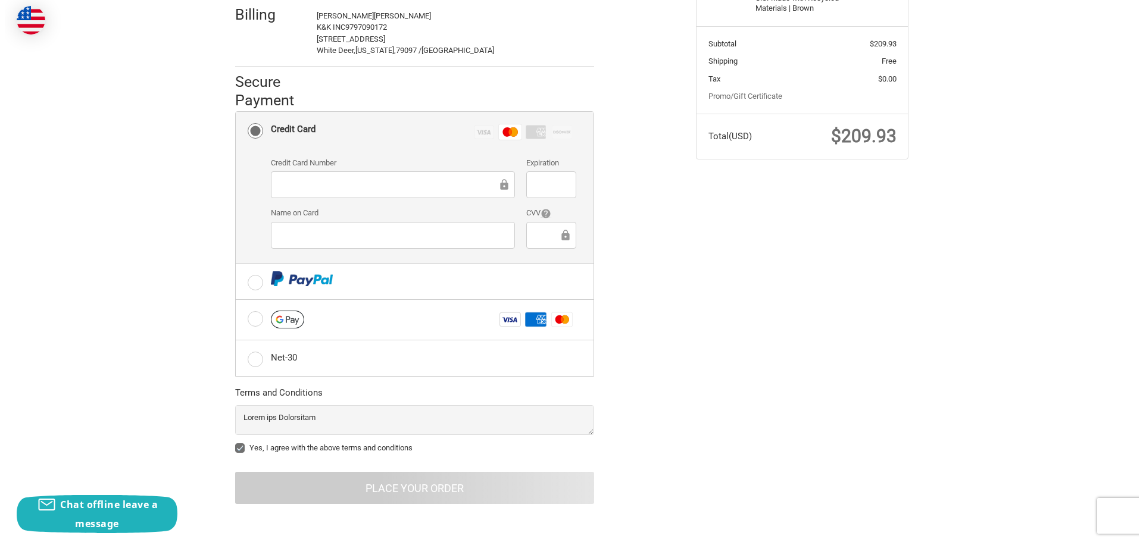
scroll to position [0, 0]
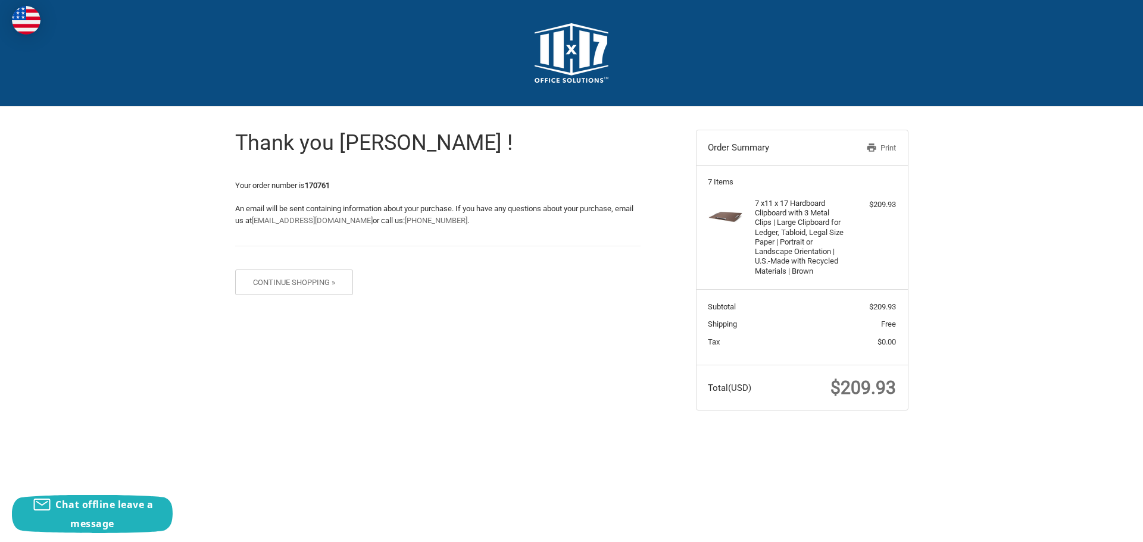
click at [882, 150] on link "Print" at bounding box center [864, 148] width 61 height 12
